Goal: Transaction & Acquisition: Purchase product/service

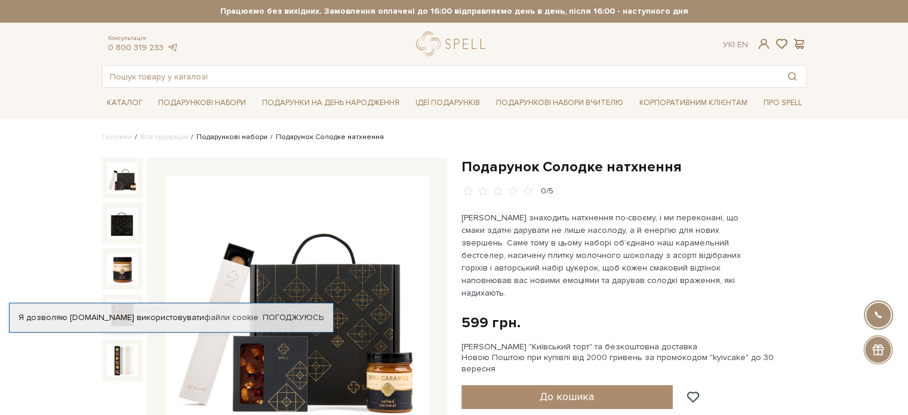
click at [221, 137] on link "Подарункові набори" at bounding box center [232, 137] width 71 height 9
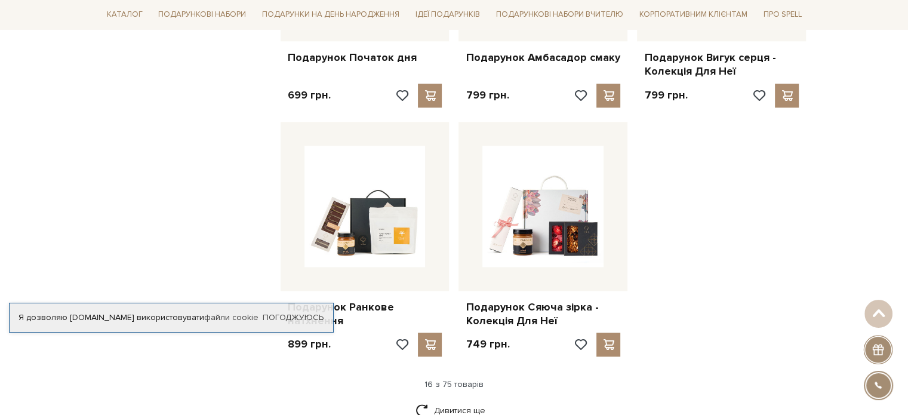
scroll to position [1493, 0]
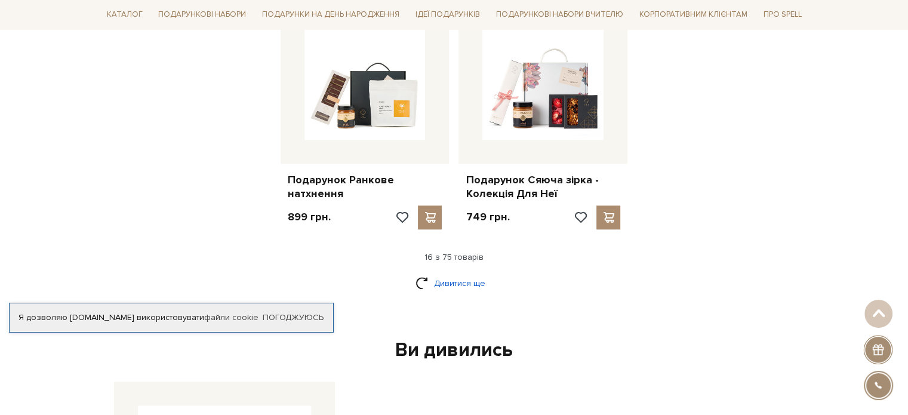
click at [454, 273] on link "Дивитися ще" at bounding box center [455, 283] width 78 height 21
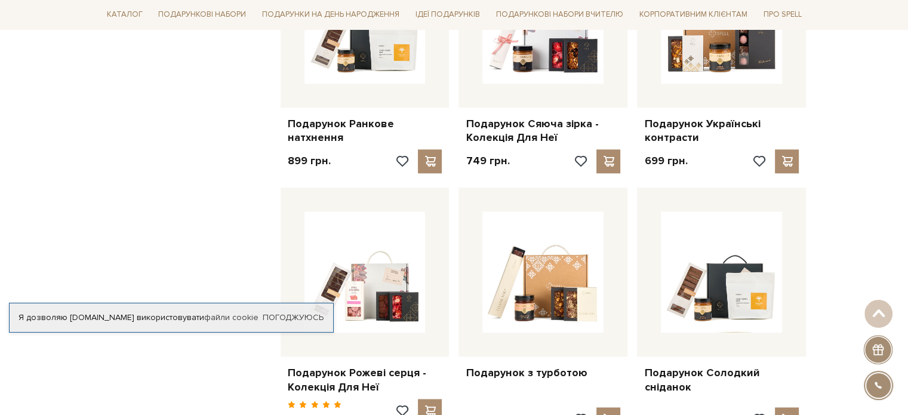
scroll to position [1672, 0]
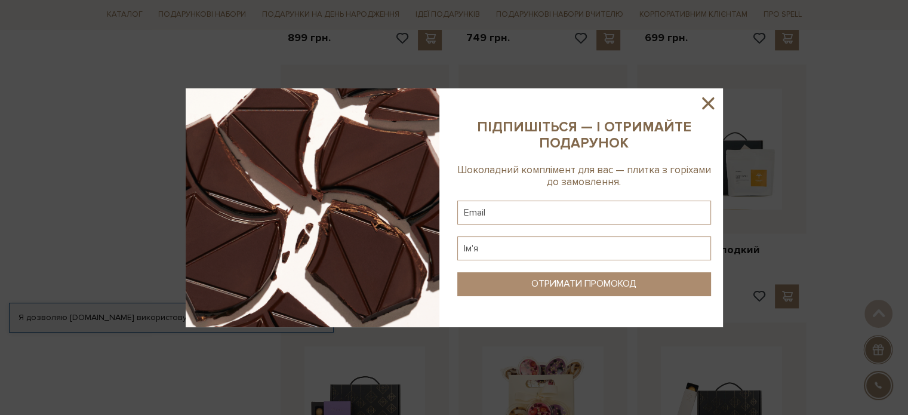
click at [713, 100] on icon at bounding box center [708, 103] width 20 height 20
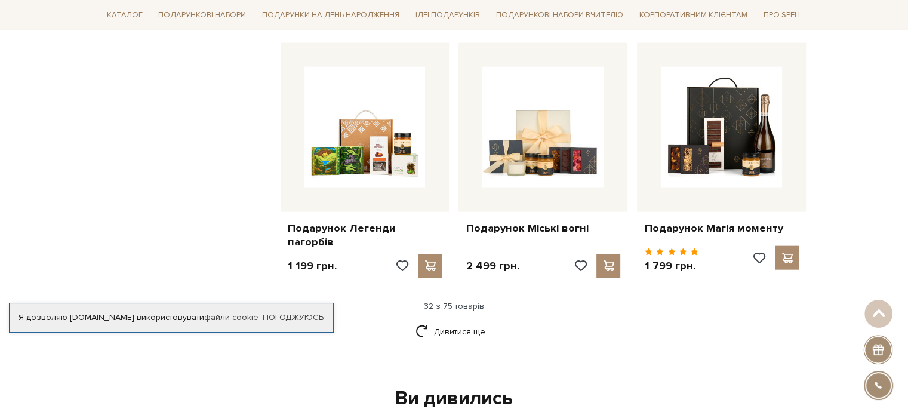
scroll to position [2688, 0]
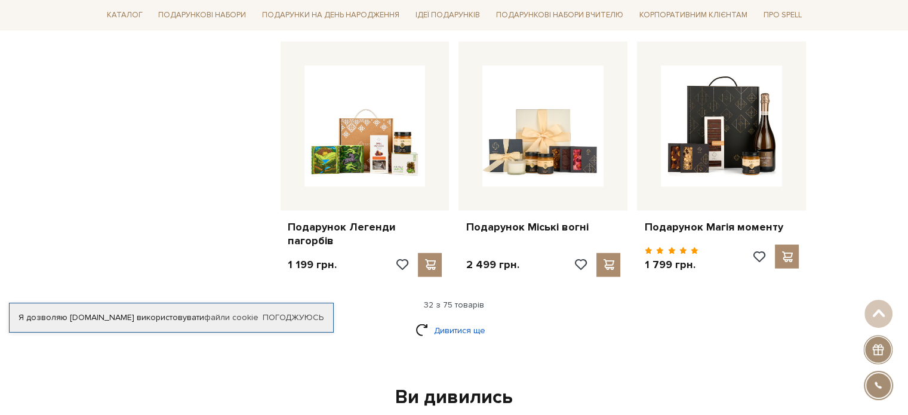
click at [468, 329] on link "Дивитися ще" at bounding box center [455, 330] width 78 height 21
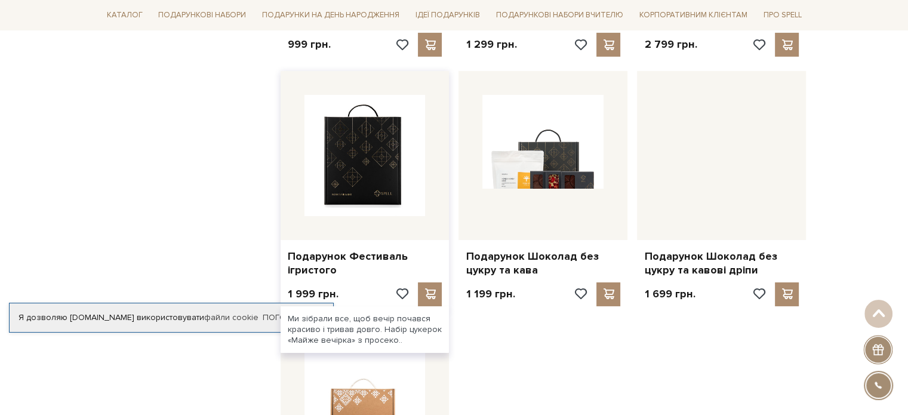
scroll to position [3942, 0]
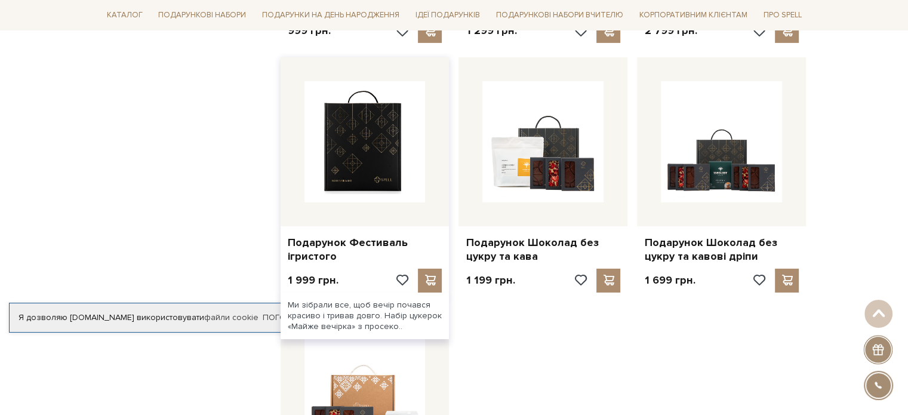
click at [394, 164] on img at bounding box center [365, 141] width 121 height 121
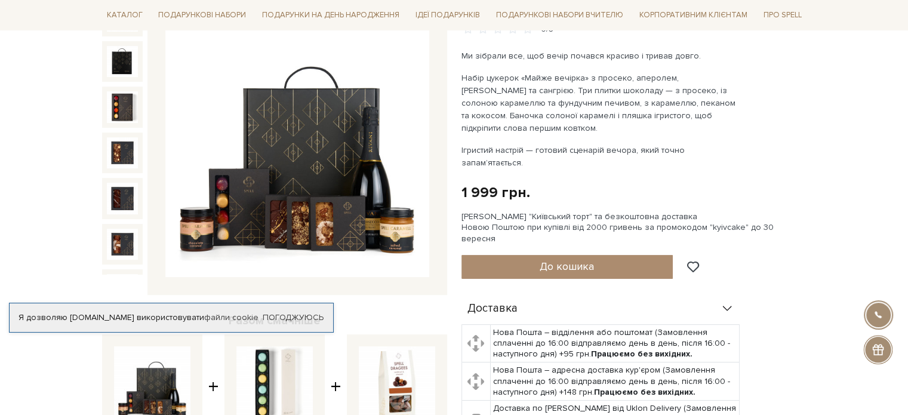
scroll to position [179, 0]
